Goal: Task Accomplishment & Management: Complete application form

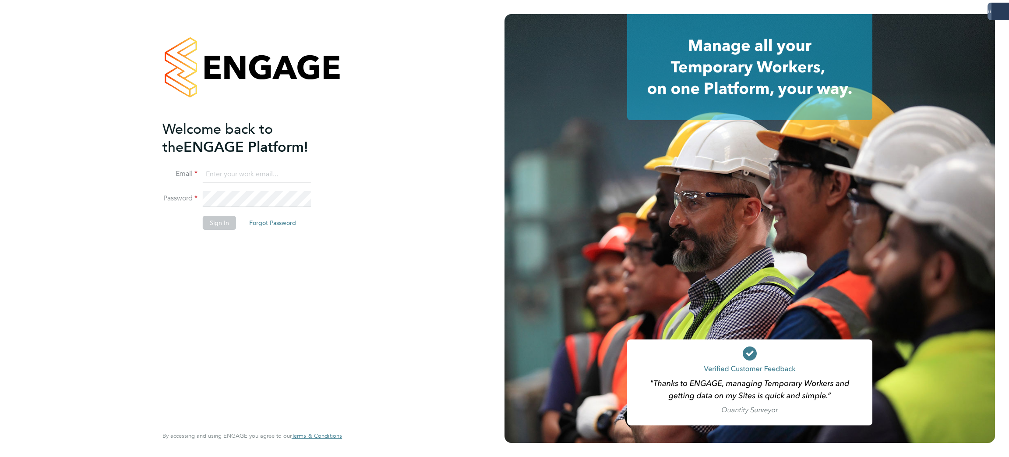
click at [234, 178] on input at bounding box center [257, 174] width 108 height 16
type input "[PERSON_NAME][EMAIL_ADDRESS][PERSON_NAME][DOMAIN_NAME]"
click at [206, 227] on button "Sign In" at bounding box center [219, 223] width 33 height 14
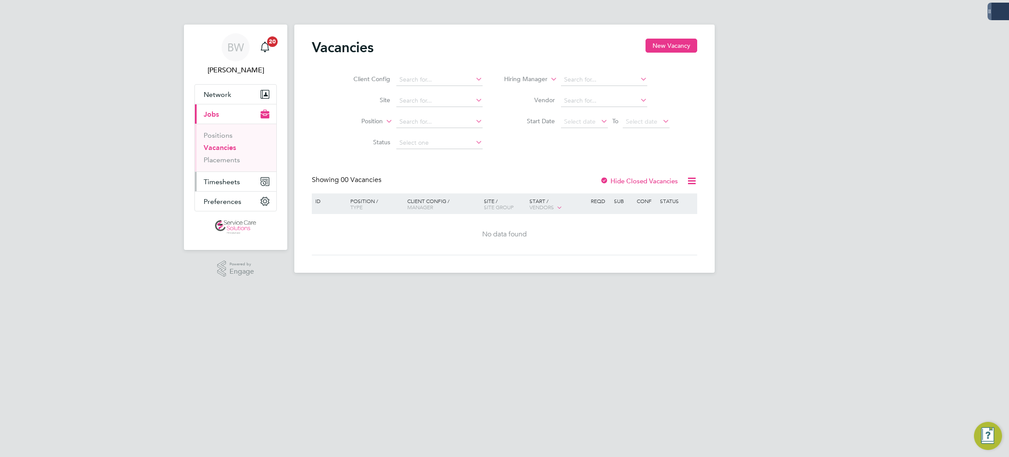
click at [212, 187] on button "Timesheets" at bounding box center [235, 181] width 81 height 19
click at [219, 159] on li "Timesheets" at bounding box center [237, 157] width 66 height 12
click at [221, 153] on link "Timesheets" at bounding box center [222, 155] width 36 height 8
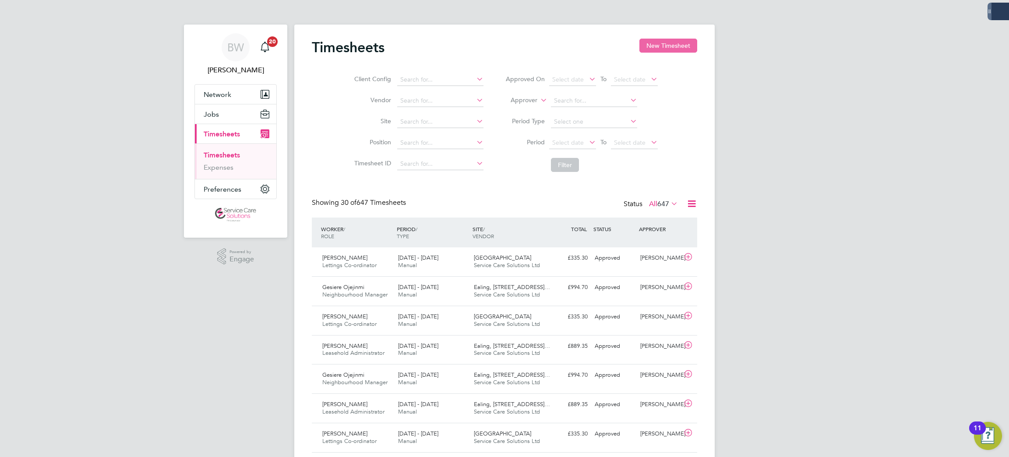
click at [661, 43] on button "New Timesheet" at bounding box center [669, 46] width 58 height 14
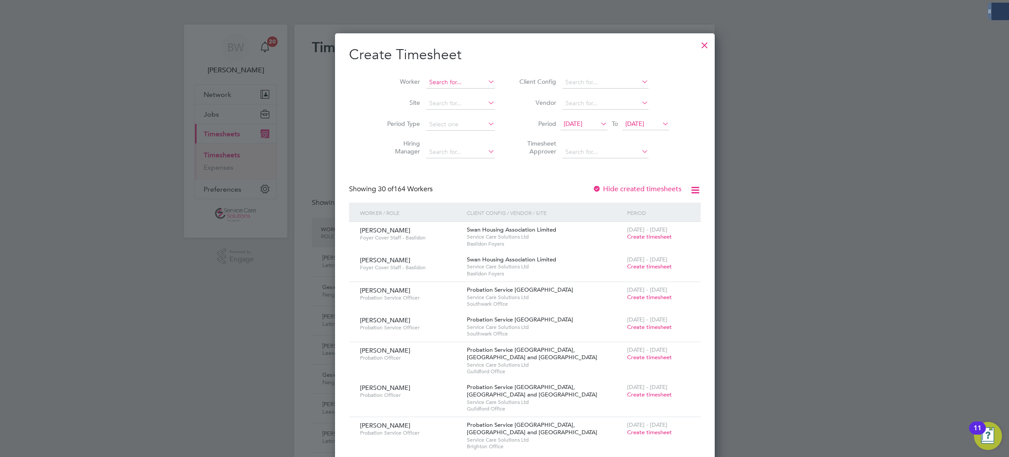
click at [443, 80] on input at bounding box center [460, 82] width 69 height 12
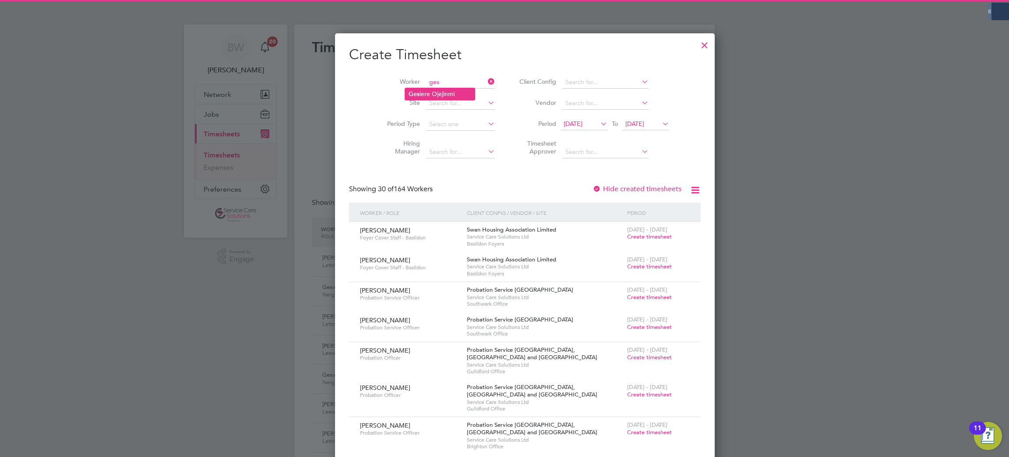
click at [446, 93] on li "Ges iere Ojejinmi" at bounding box center [440, 94] width 70 height 12
type input "Gesiere Ojejinmi"
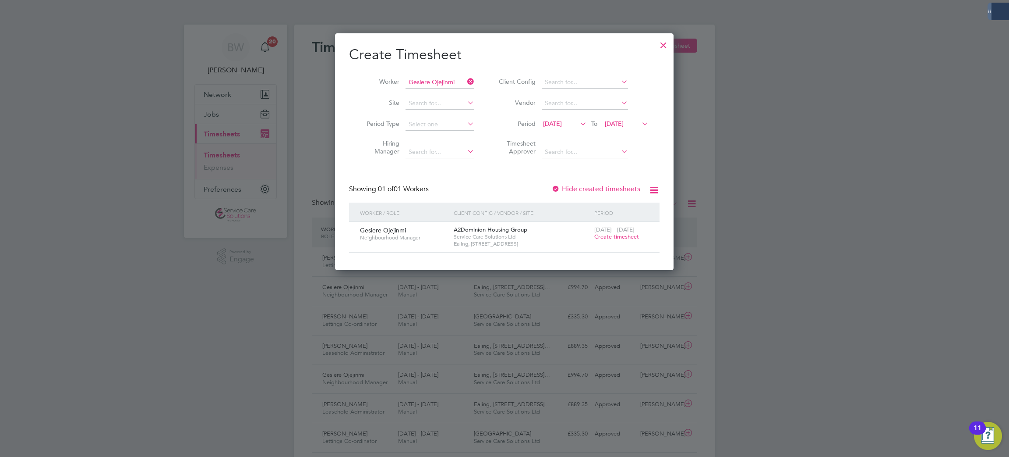
click at [636, 235] on span "Create timesheet" at bounding box center [617, 236] width 45 height 7
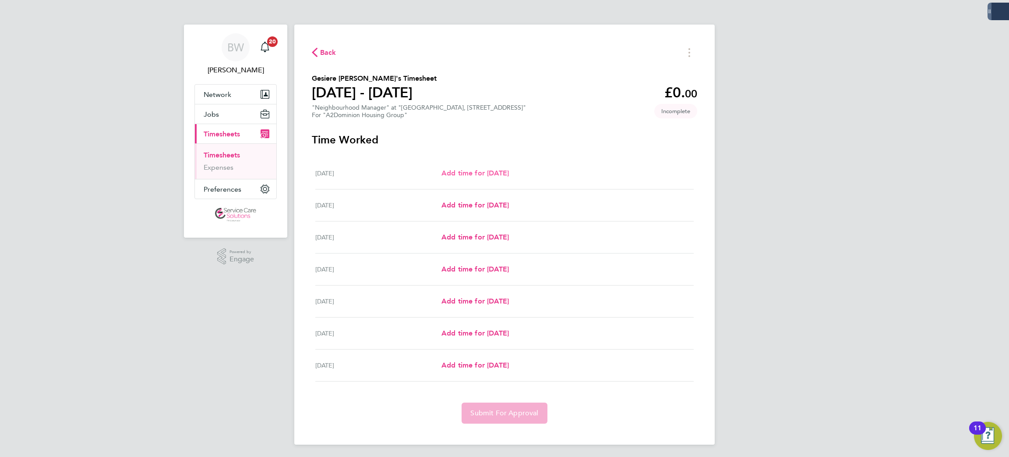
click at [455, 170] on span "Add time for [DATE]" at bounding box center [475, 173] width 67 height 8
select select "30"
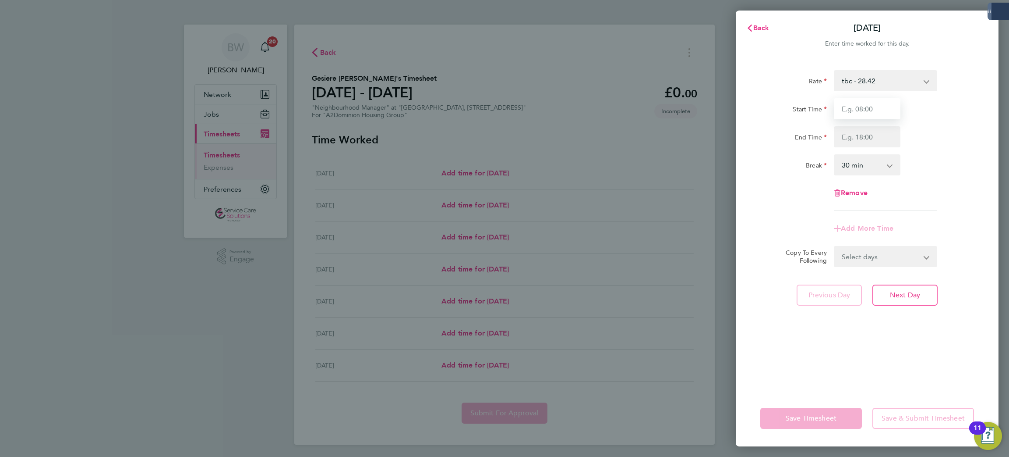
drag, startPoint x: 871, startPoint y: 109, endPoint x: 875, endPoint y: 113, distance: 5.3
click at [871, 109] on input "Start Time" at bounding box center [867, 108] width 67 height 21
type input "09:00"
click at [859, 138] on input "End Time" at bounding box center [867, 136] width 67 height 21
type input "17:00"
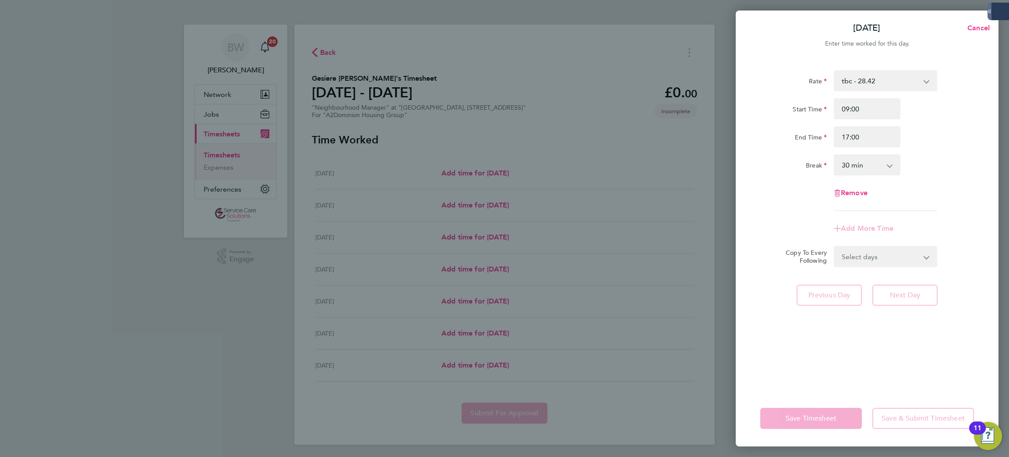
click at [874, 170] on select "0 min 15 min 30 min 45 min 60 min 75 min 90 min" at bounding box center [862, 164] width 54 height 19
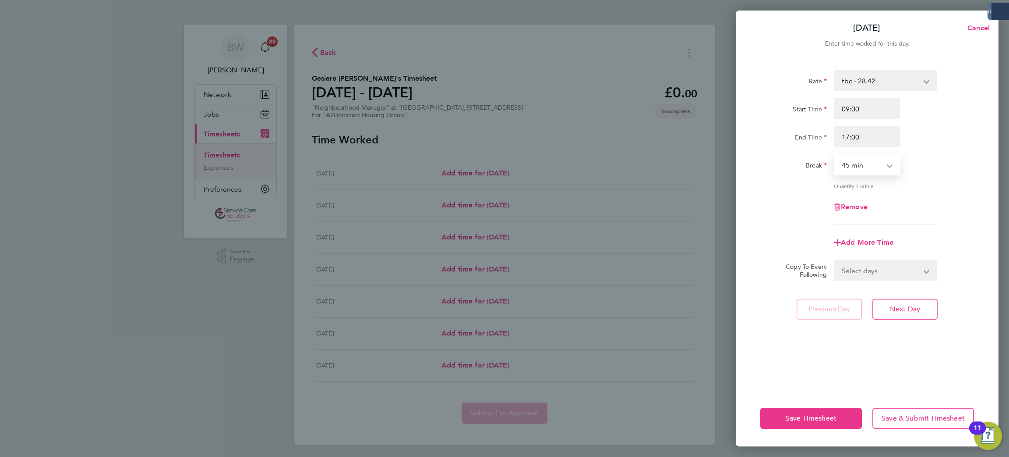
click at [835, 155] on select "0 min 15 min 30 min 45 min 60 min 75 min 90 min" at bounding box center [862, 164] width 54 height 19
click at [874, 172] on select "0 min 15 min 30 min 45 min 60 min 75 min 90 min" at bounding box center [862, 164] width 54 height 19
select select "60"
click at [835, 155] on select "0 min 15 min 30 min 45 min 60 min 75 min 90 min" at bounding box center [862, 164] width 54 height 19
click at [869, 272] on select "Select days Day Weekday (Mon-Fri) Weekend (Sat-Sun) [DATE] [DATE] [DATE] [DATE]…" at bounding box center [881, 270] width 92 height 19
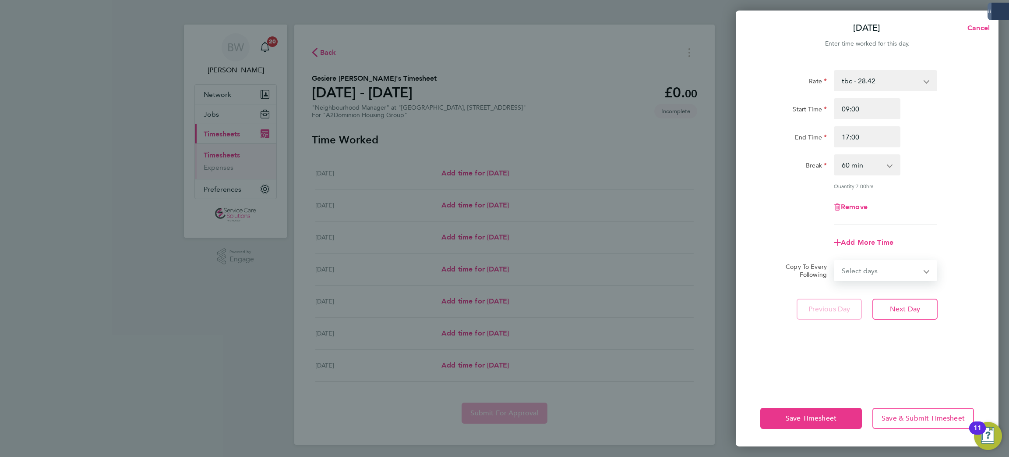
select select "WEEKDAY"
click at [835, 261] on select "Select days Day Weekday (Mon-Fri) Weekend (Sat-Sun) [DATE] [DATE] [DATE] [DATE]…" at bounding box center [881, 270] width 92 height 19
select select "[DATE]"
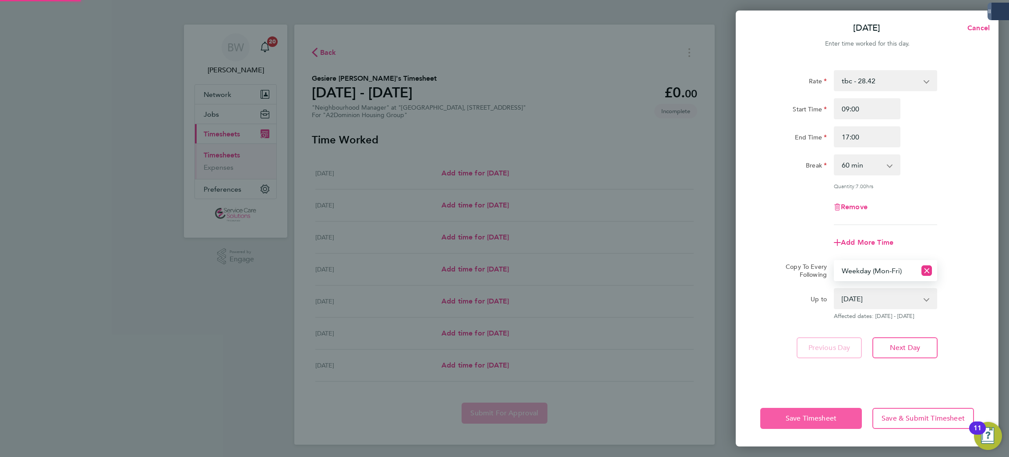
click at [822, 419] on span "Save Timesheet" at bounding box center [811, 418] width 51 height 9
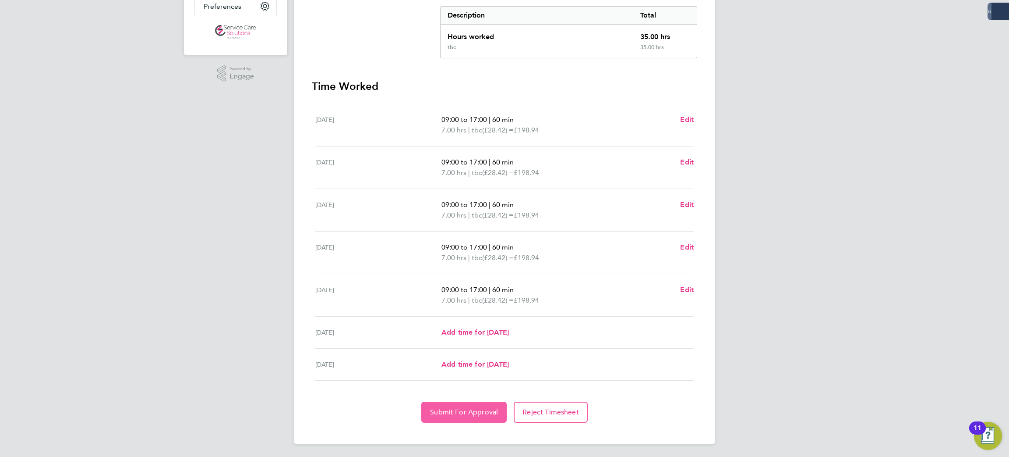
click at [478, 411] on span "Submit For Approval" at bounding box center [464, 411] width 68 height 9
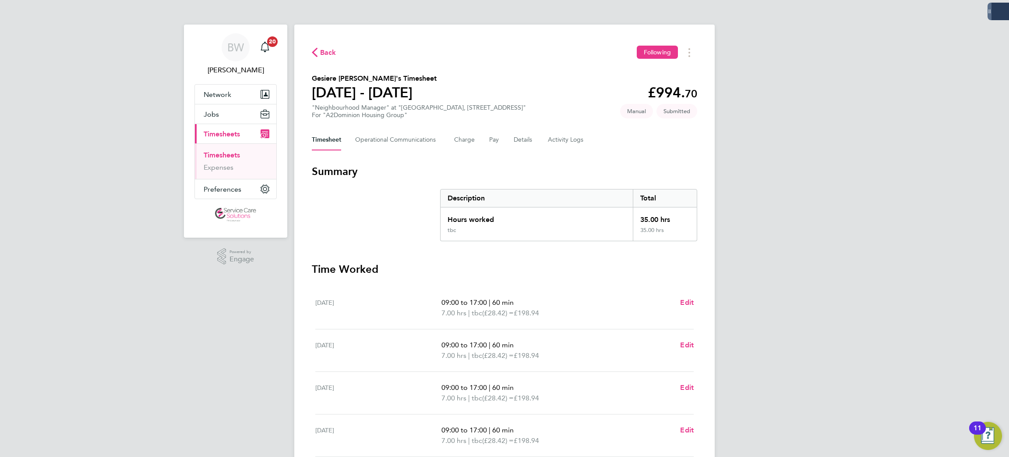
click at [229, 156] on link "Timesheets" at bounding box center [222, 155] width 36 height 8
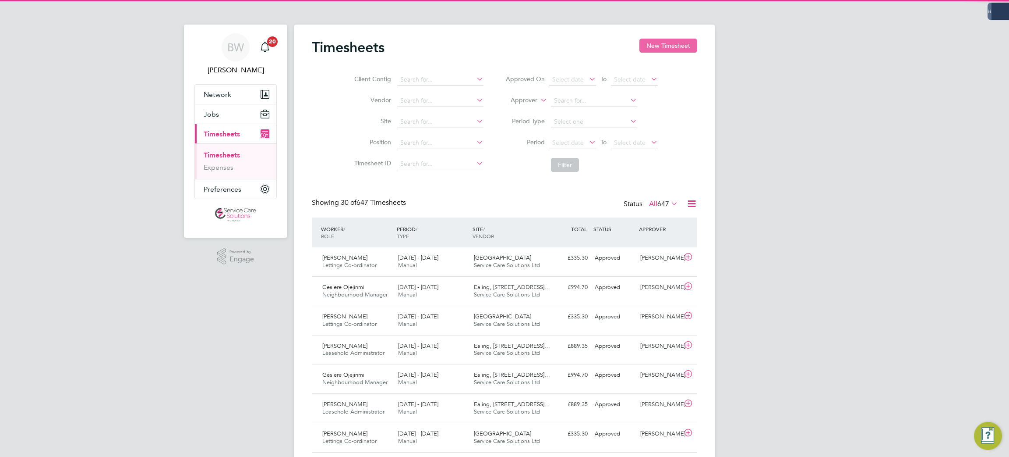
click at [676, 44] on button "New Timesheet" at bounding box center [669, 46] width 58 height 14
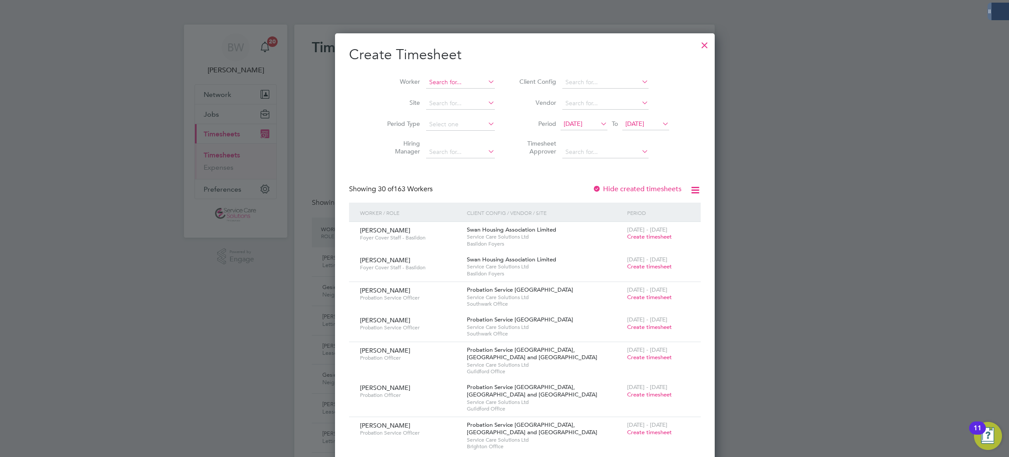
click at [439, 78] on input at bounding box center [460, 82] width 69 height 12
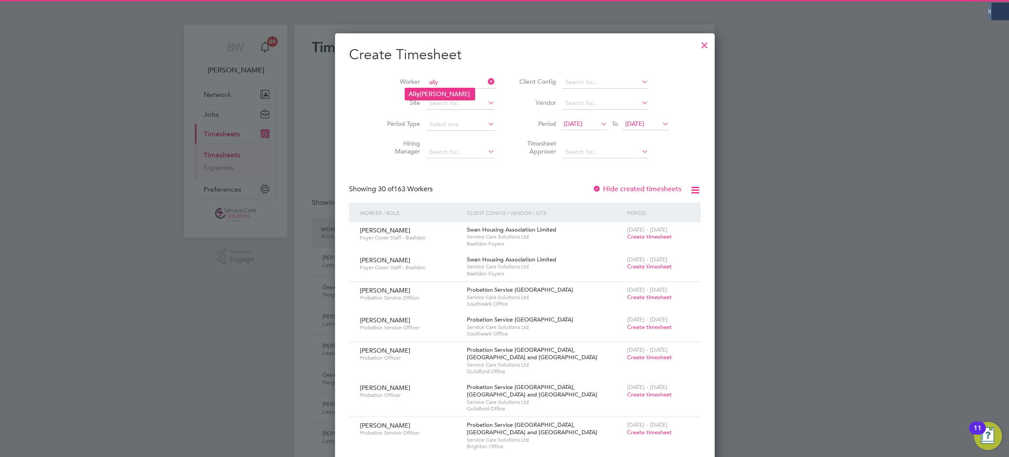
click at [433, 92] on li "[PERSON_NAME]" at bounding box center [440, 94] width 70 height 12
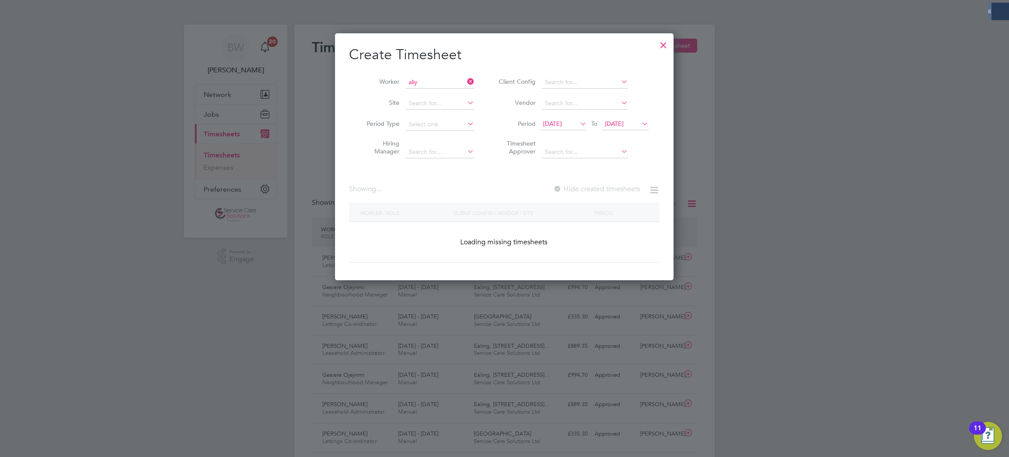
type input "[PERSON_NAME]"
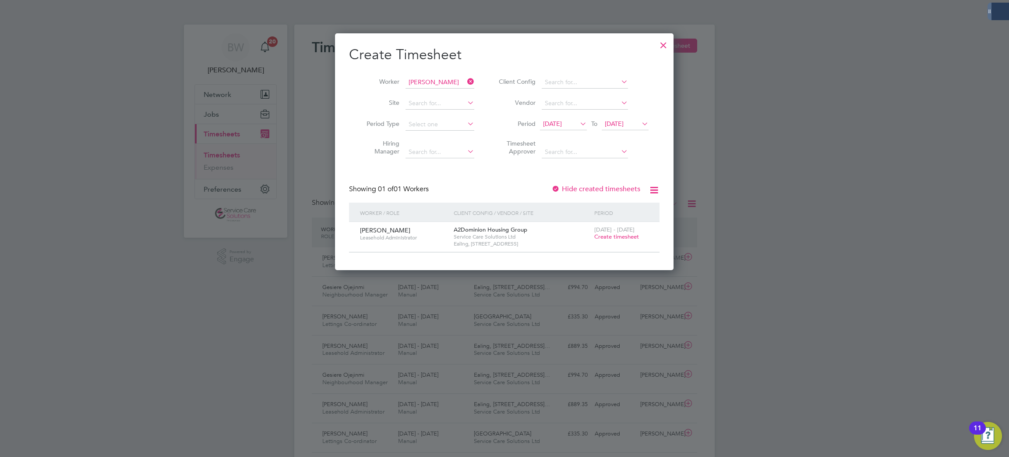
click at [622, 240] on div "[DATE] - [DATE] Create timesheet" at bounding box center [621, 234] width 59 height 24
click at [623, 235] on span "Create timesheet" at bounding box center [617, 236] width 45 height 7
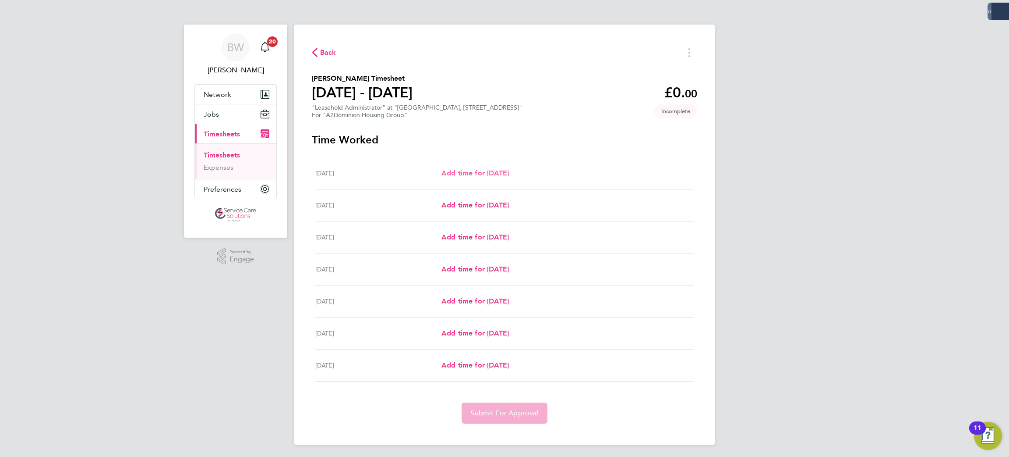
click at [469, 174] on span "Add time for [DATE]" at bounding box center [475, 173] width 67 height 8
select select "30"
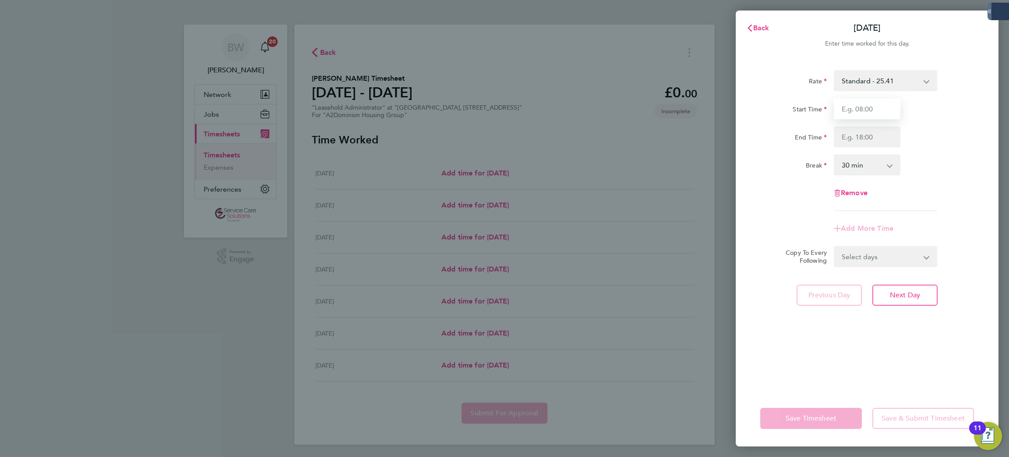
click at [864, 110] on input "Start Time" at bounding box center [867, 108] width 67 height 21
type input "09:00"
click at [866, 143] on input "End Time" at bounding box center [867, 136] width 67 height 21
type input "17:00"
click at [867, 172] on select "0 min 15 min 30 min 45 min 60 min 75 min 90 min" at bounding box center [862, 164] width 54 height 19
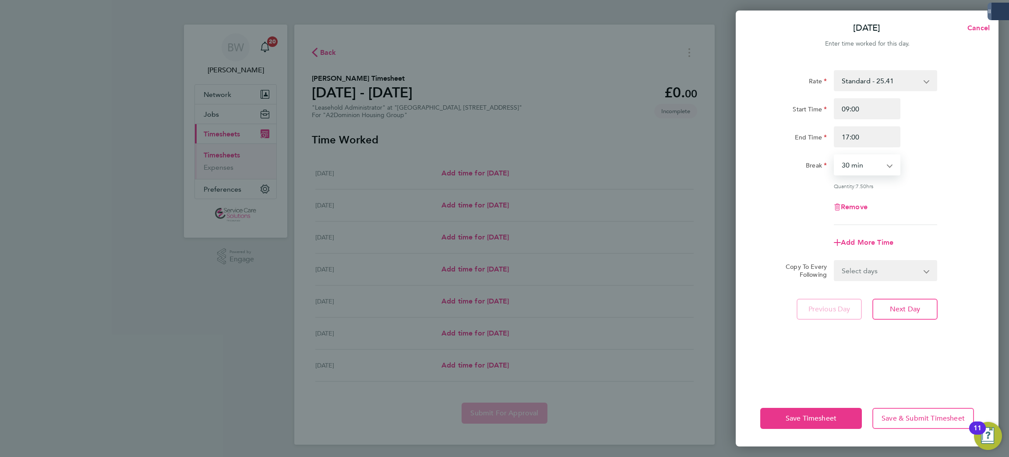
select select "60"
click at [835, 155] on select "0 min 15 min 30 min 45 min 60 min 75 min 90 min" at bounding box center [862, 164] width 54 height 19
click at [882, 273] on select "Select days Day Weekday (Mon-Fri) Weekend (Sat-Sun) [DATE] [DATE] [DATE] [DATE]…" at bounding box center [881, 270] width 92 height 19
select select "WEEKDAY"
click at [835, 261] on select "Select days Day Weekday (Mon-Fri) Weekend (Sat-Sun) [DATE] [DATE] [DATE] [DATE]…" at bounding box center [881, 270] width 92 height 19
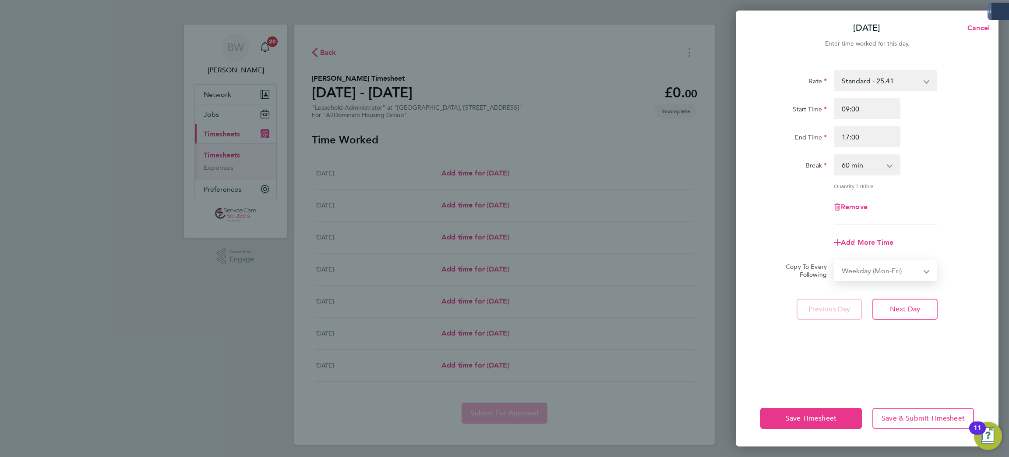
select select "[DATE]"
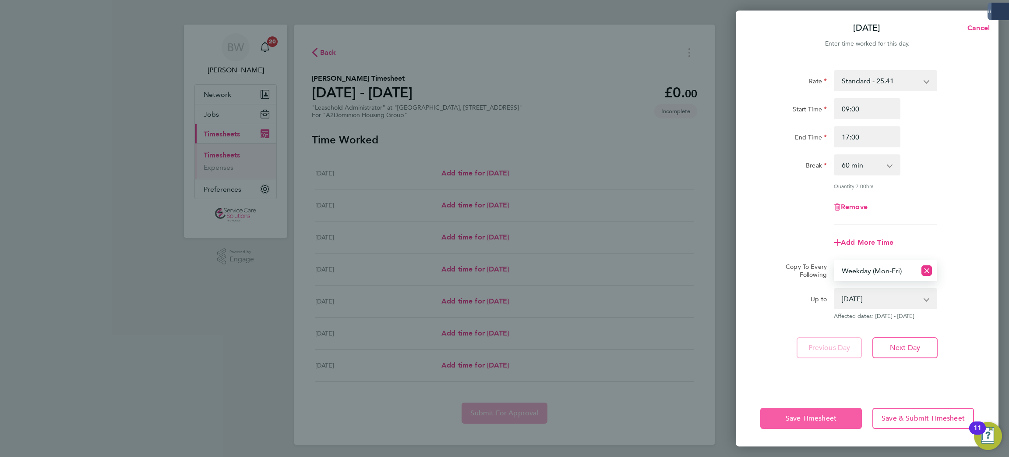
drag, startPoint x: 831, startPoint y: 419, endPoint x: 828, endPoint y: 414, distance: 6.7
click at [830, 419] on span "Save Timesheet" at bounding box center [811, 418] width 51 height 9
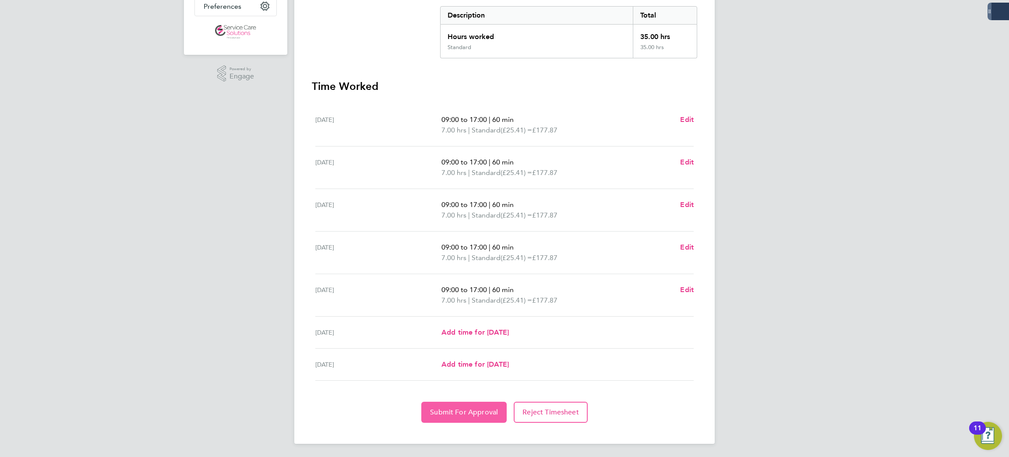
click at [485, 408] on span "Submit For Approval" at bounding box center [464, 411] width 68 height 9
